Goal: Task Accomplishment & Management: Manage account settings

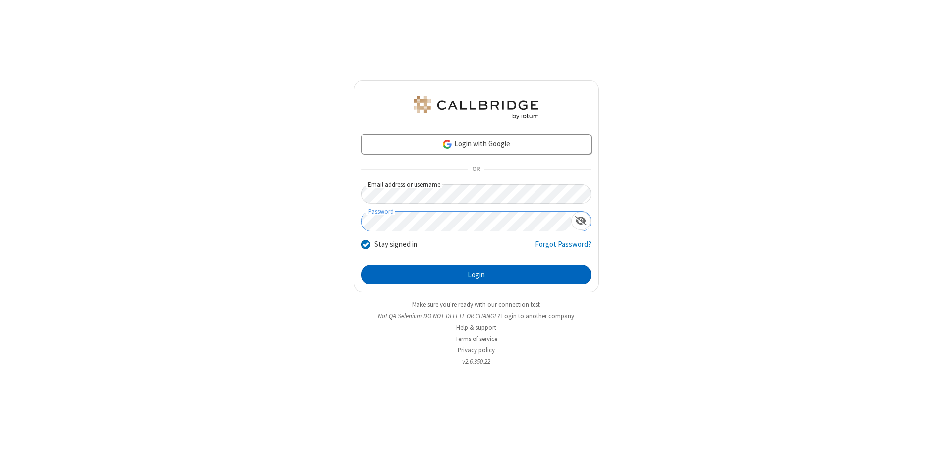
click at [476, 275] on button "Login" at bounding box center [476, 275] width 230 height 20
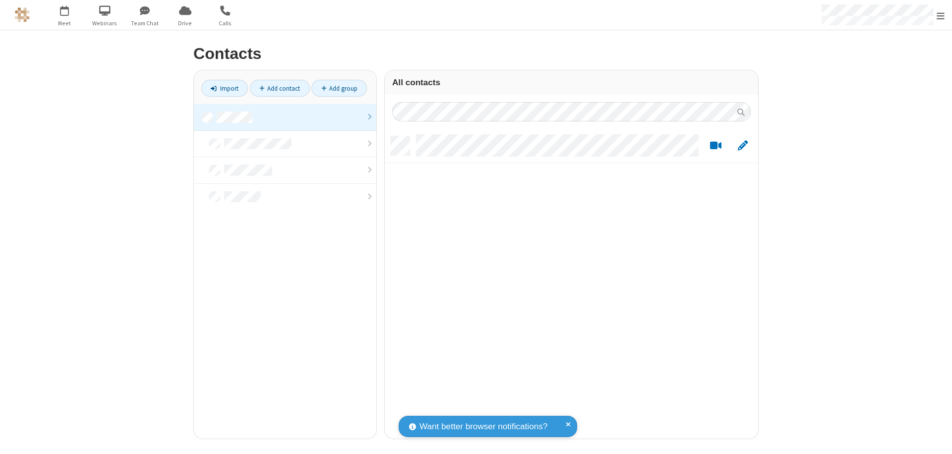
click at [285, 117] on link at bounding box center [285, 117] width 182 height 27
click at [280, 88] on link "Add contact" at bounding box center [280, 88] width 60 height 17
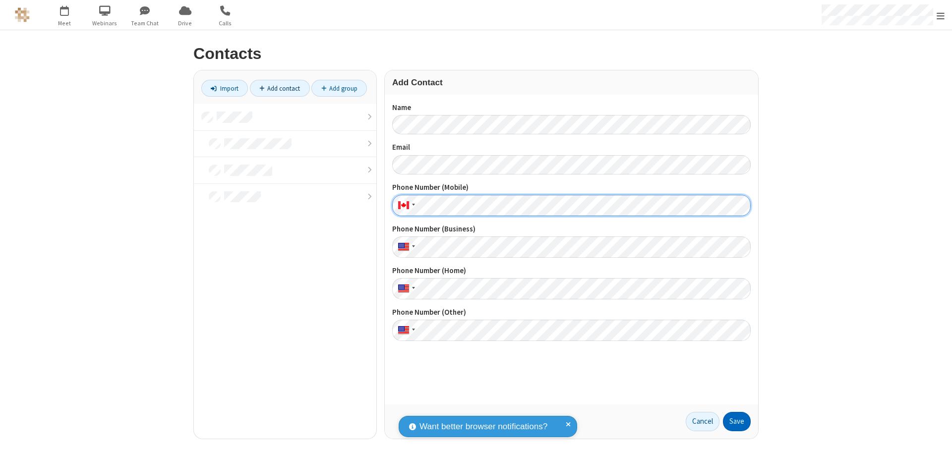
click at [737, 421] on button "Save" at bounding box center [737, 422] width 28 height 20
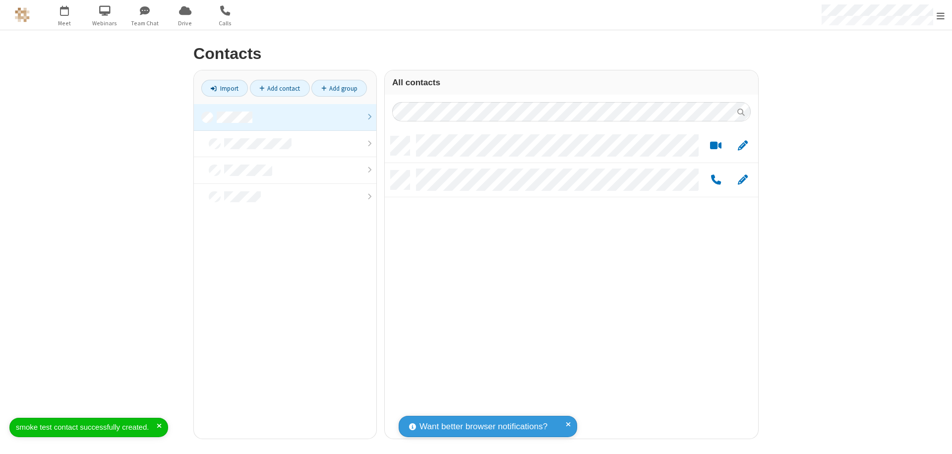
scroll to position [302, 366]
